Goal: Navigation & Orientation: Find specific page/section

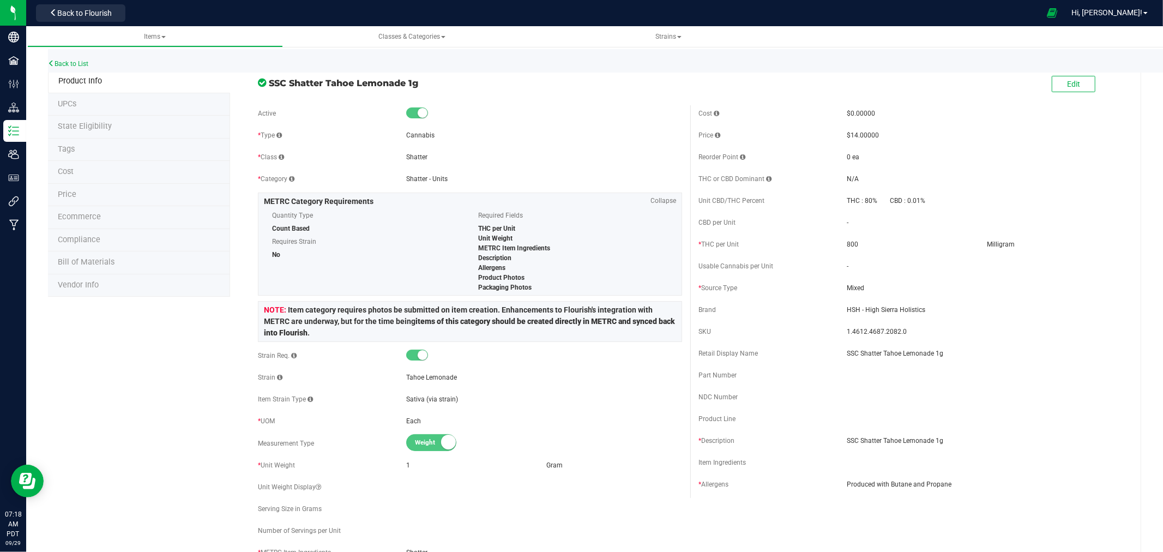
click at [527, 69] on div "Back to List" at bounding box center [629, 60] width 1163 height 23
click at [519, 11] on div at bounding box center [585, 12] width 910 height 21
